Goal: Information Seeking & Learning: Learn about a topic

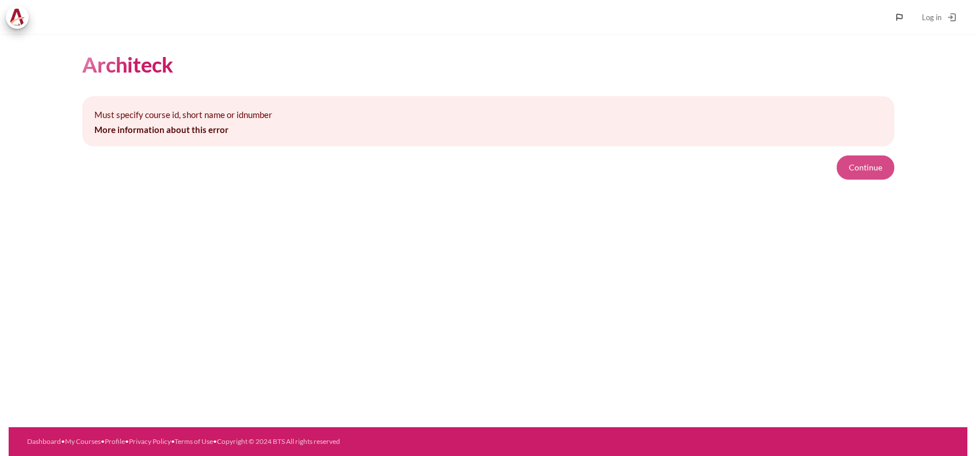
click at [874, 157] on button "Continue" at bounding box center [866, 167] width 58 height 24
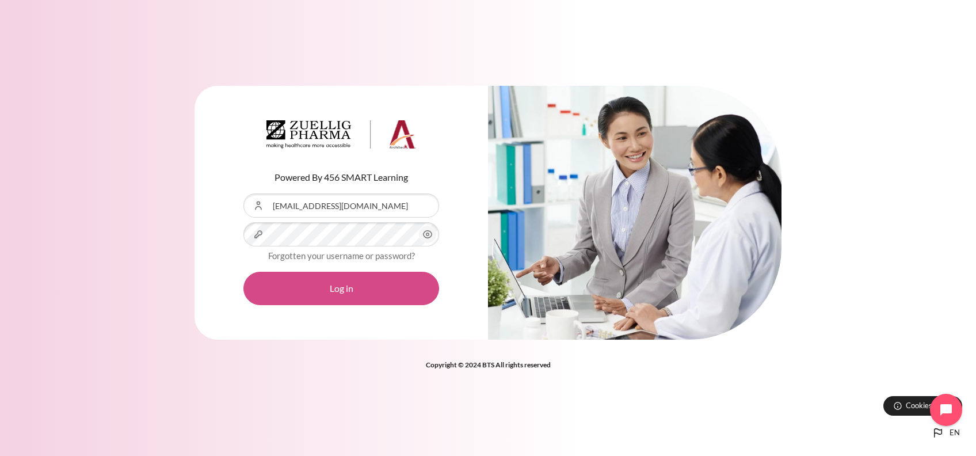
click at [356, 293] on button "Log in" at bounding box center [342, 288] width 196 height 33
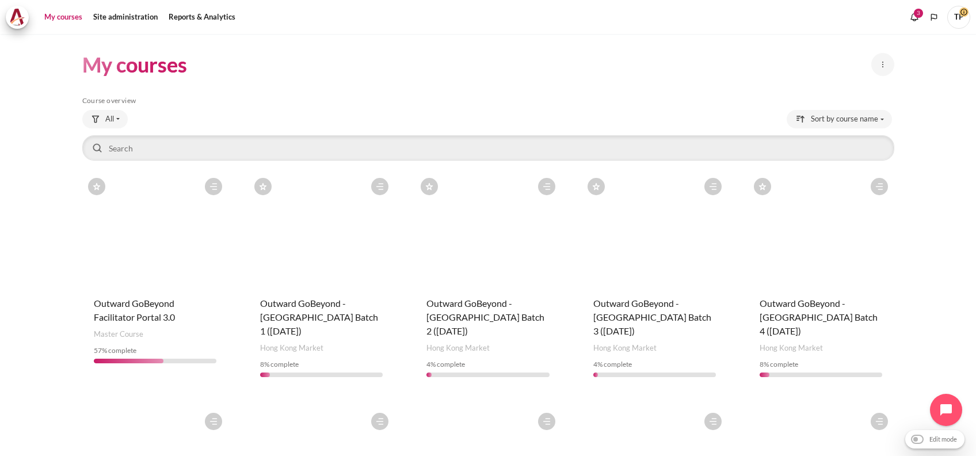
click at [152, 202] on figure "Content" at bounding box center [155, 229] width 146 height 115
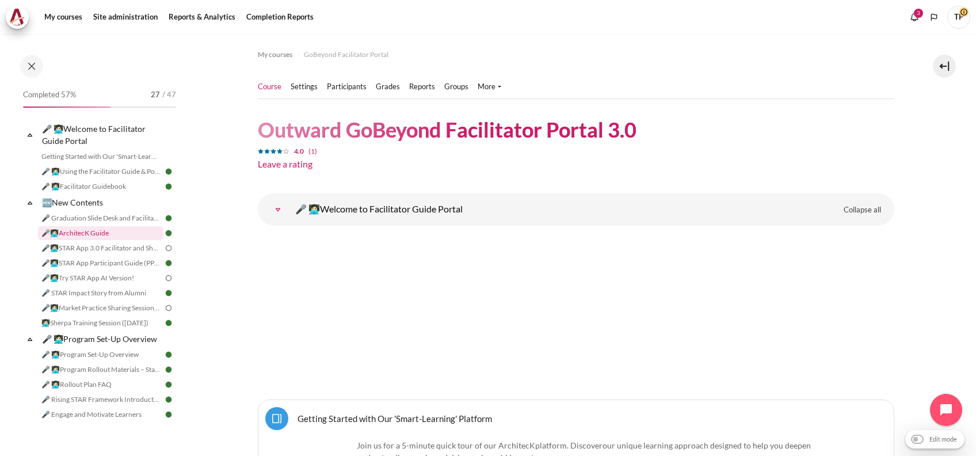
click at [69, 235] on link "🎤👩🏻‍💻ArchitecK Guide" at bounding box center [101, 233] width 126 height 14
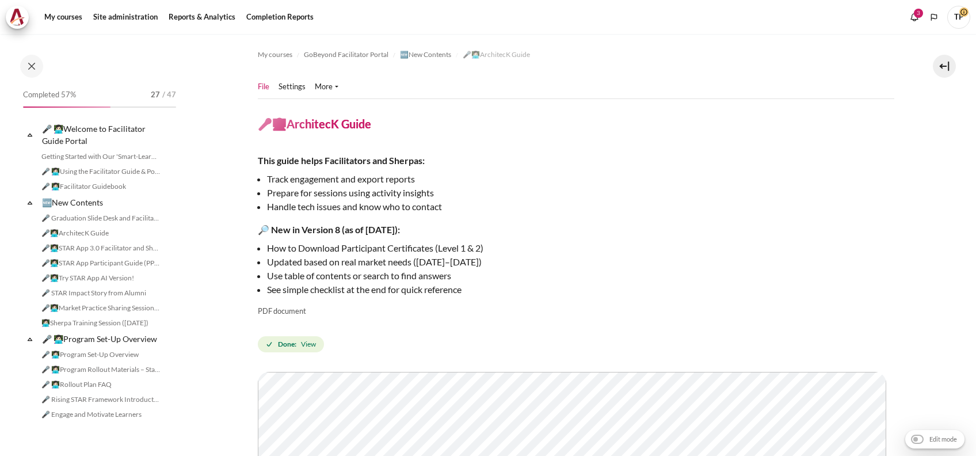
scroll to position [360, 0]
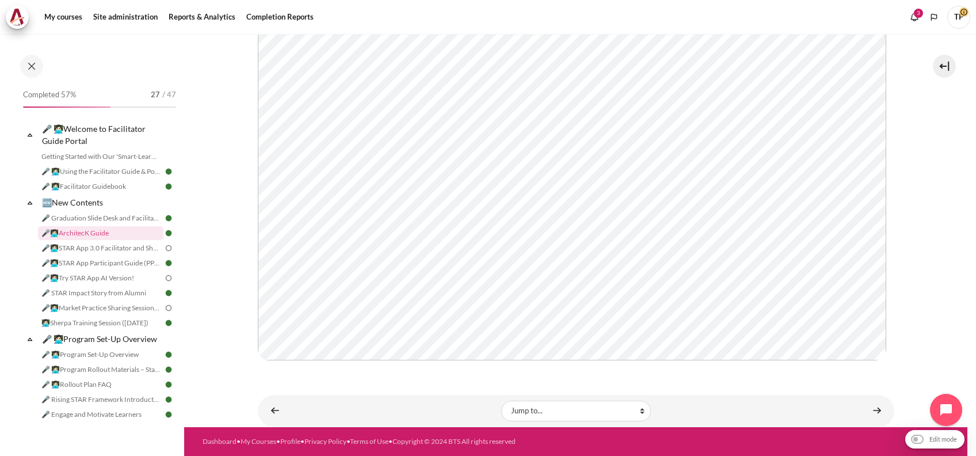
click at [900, 227] on section "My courses GoBeyond Facilitator Portal 🆕New Contents 🎤👩🏻‍💻ArchitecK Guide" at bounding box center [576, 52] width 784 height 750
click at [927, 226] on section "My courses GoBeyond Facilitator Portal 🆕New Contents 🎤👩🏻‍💻ArchitecK Guide" at bounding box center [576, 52] width 784 height 750
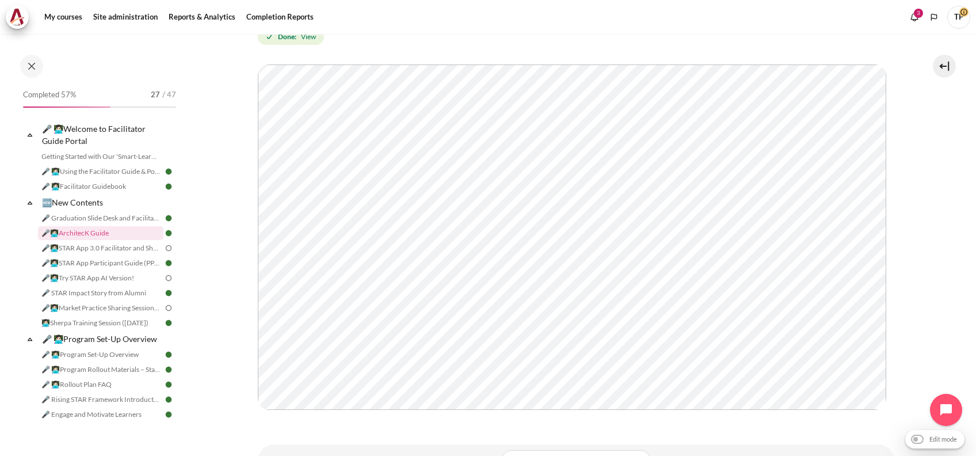
scroll to position [283, 0]
